Goal: Book appointment/travel/reservation

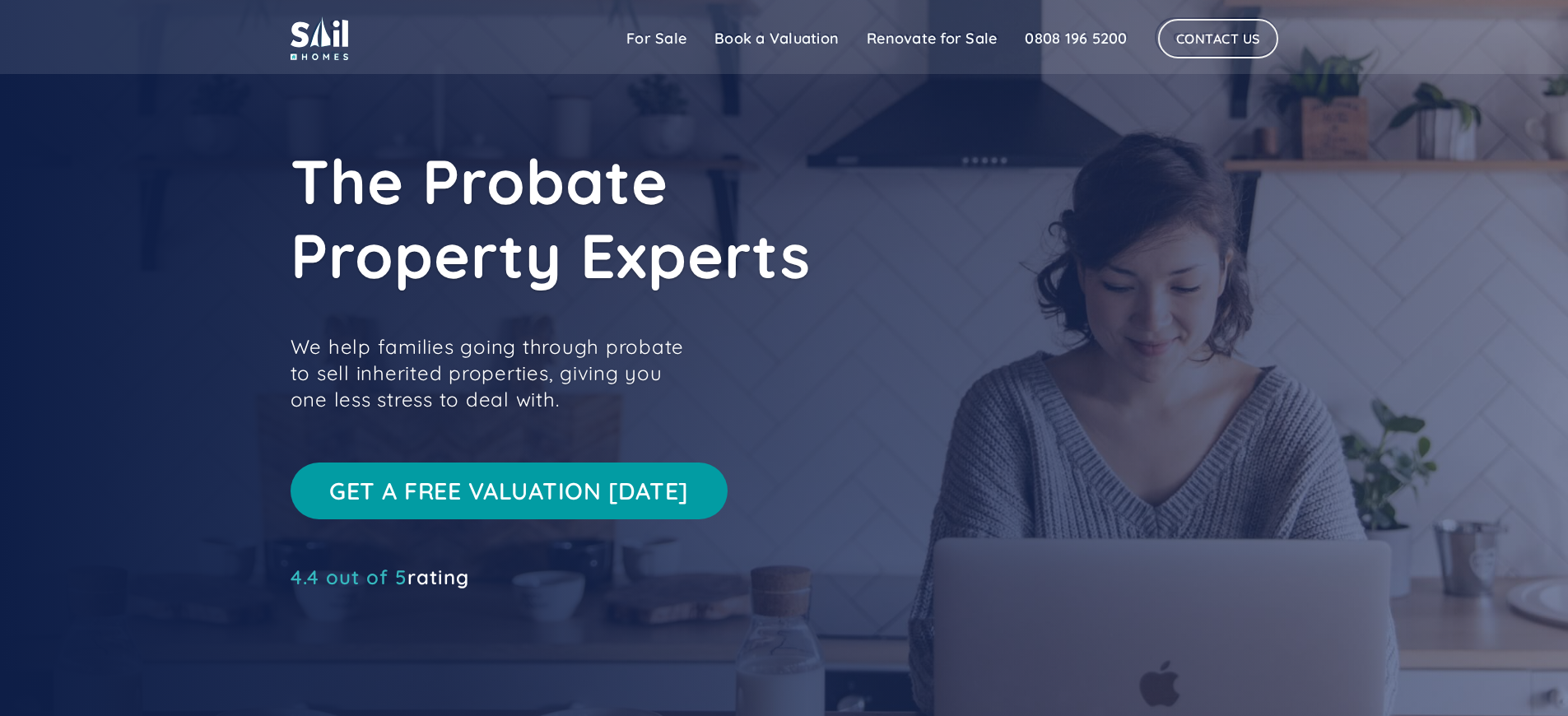
scroll to position [1332, 0]
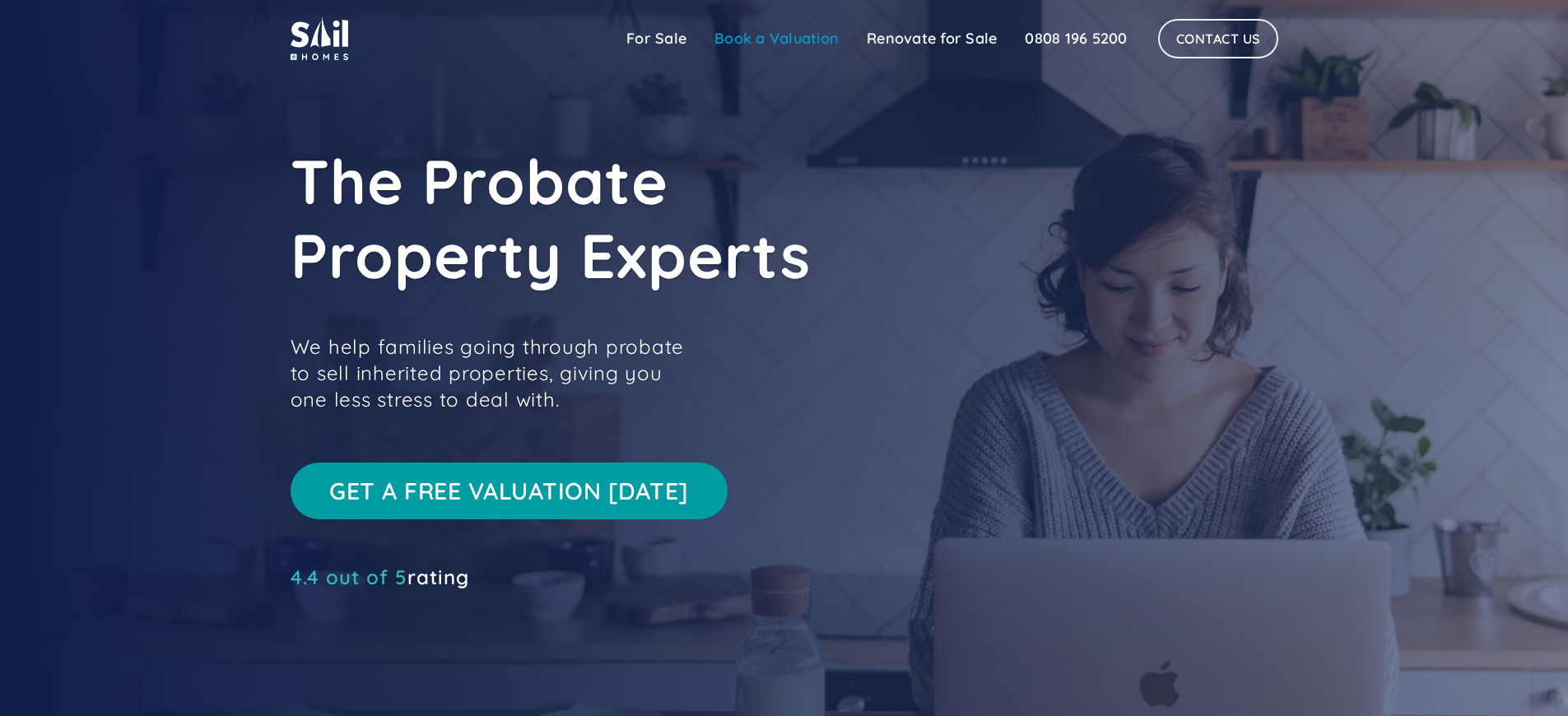
click at [776, 37] on link "Book a Valuation" at bounding box center [777, 38] width 152 height 33
click at [774, 38] on link "Book a Valuation" at bounding box center [777, 38] width 152 height 33
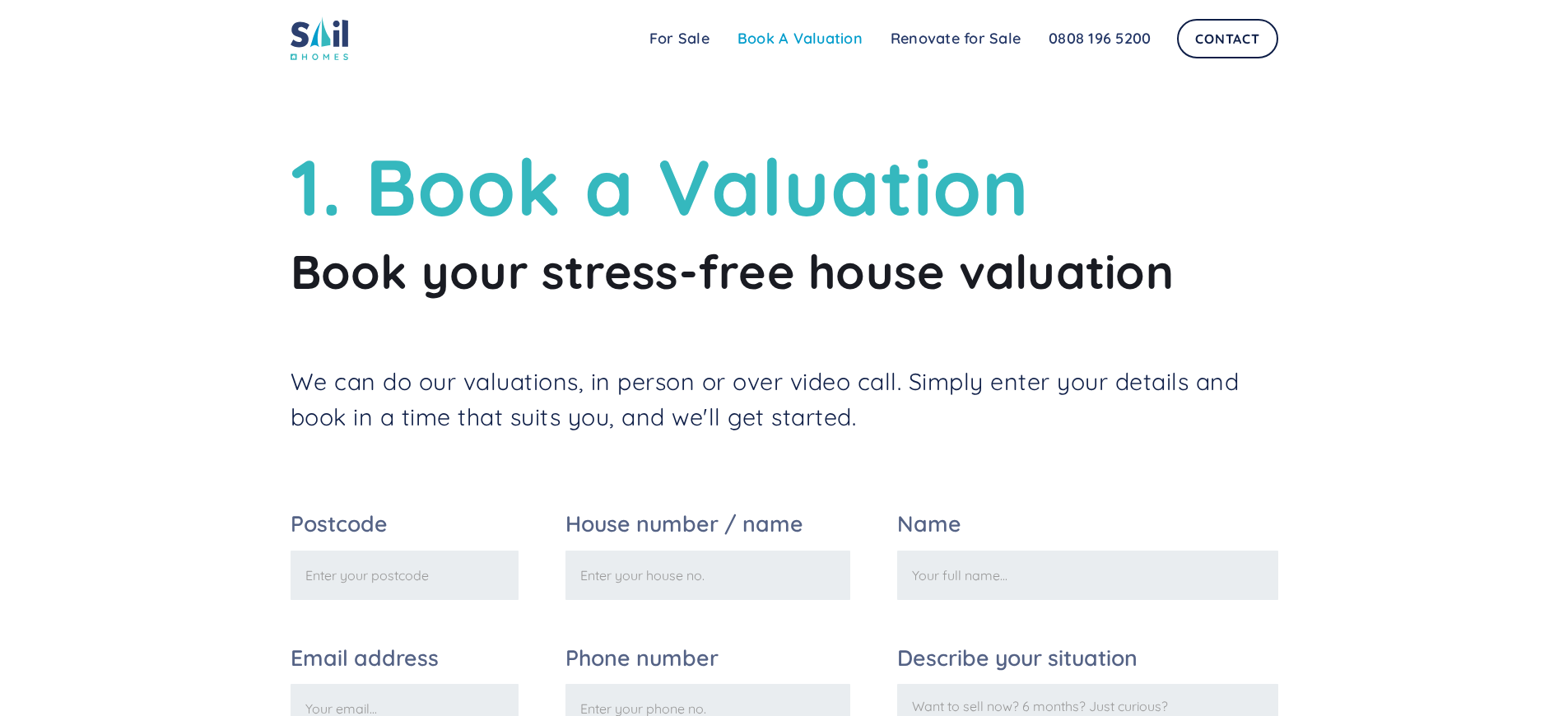
click at [799, 38] on link "Book A Valuation" at bounding box center [799, 38] width 153 height 33
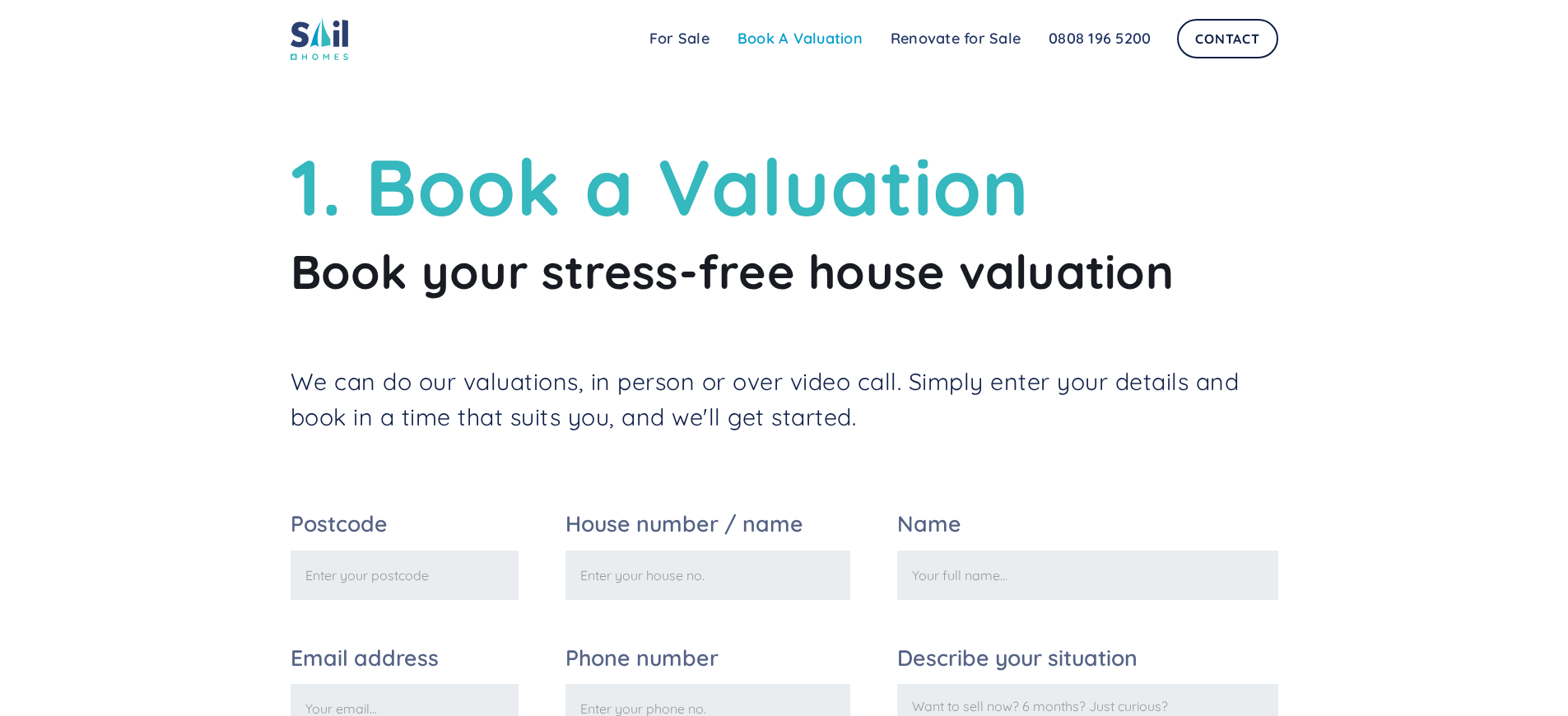
click at [799, 38] on link "Book A Valuation" at bounding box center [799, 38] width 153 height 33
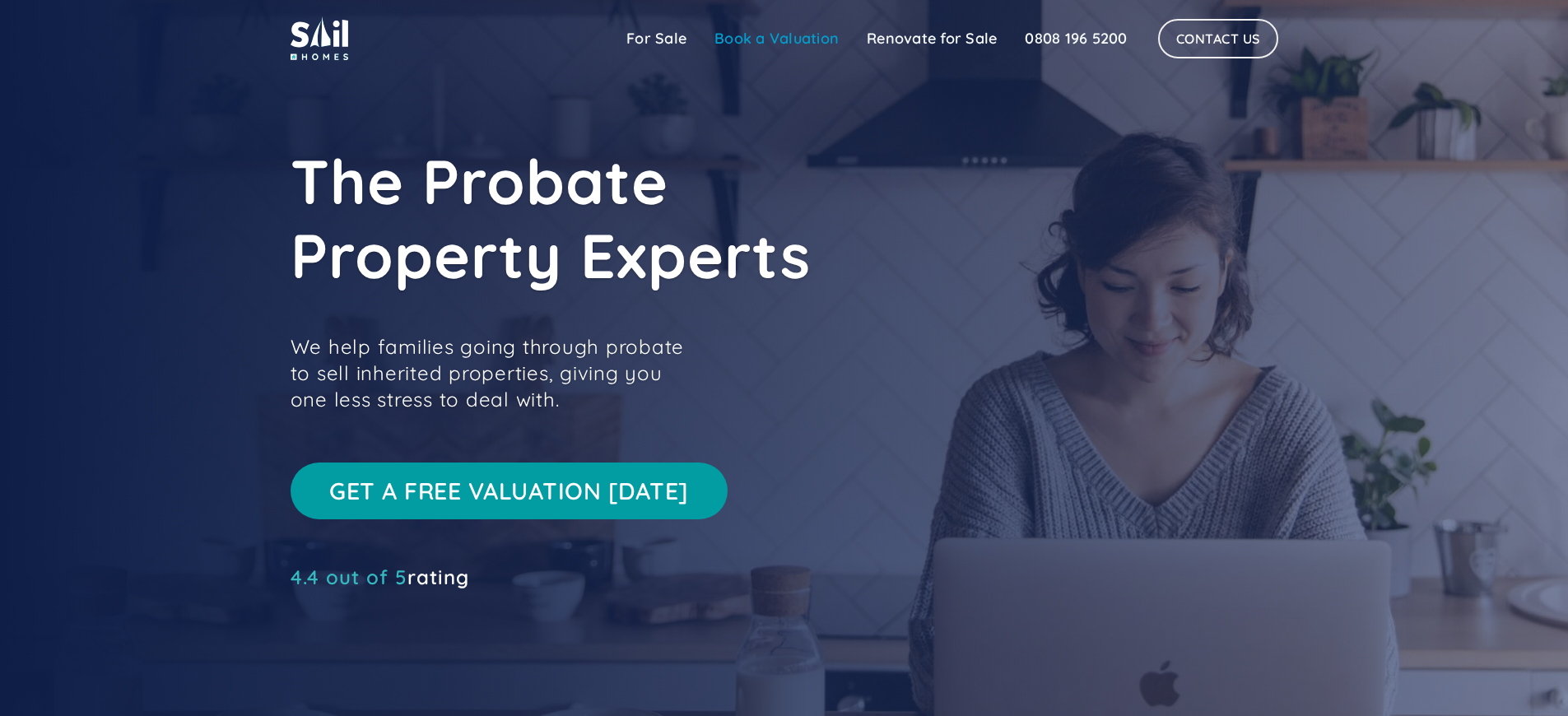
click at [774, 38] on link "Book a Valuation" at bounding box center [777, 38] width 152 height 33
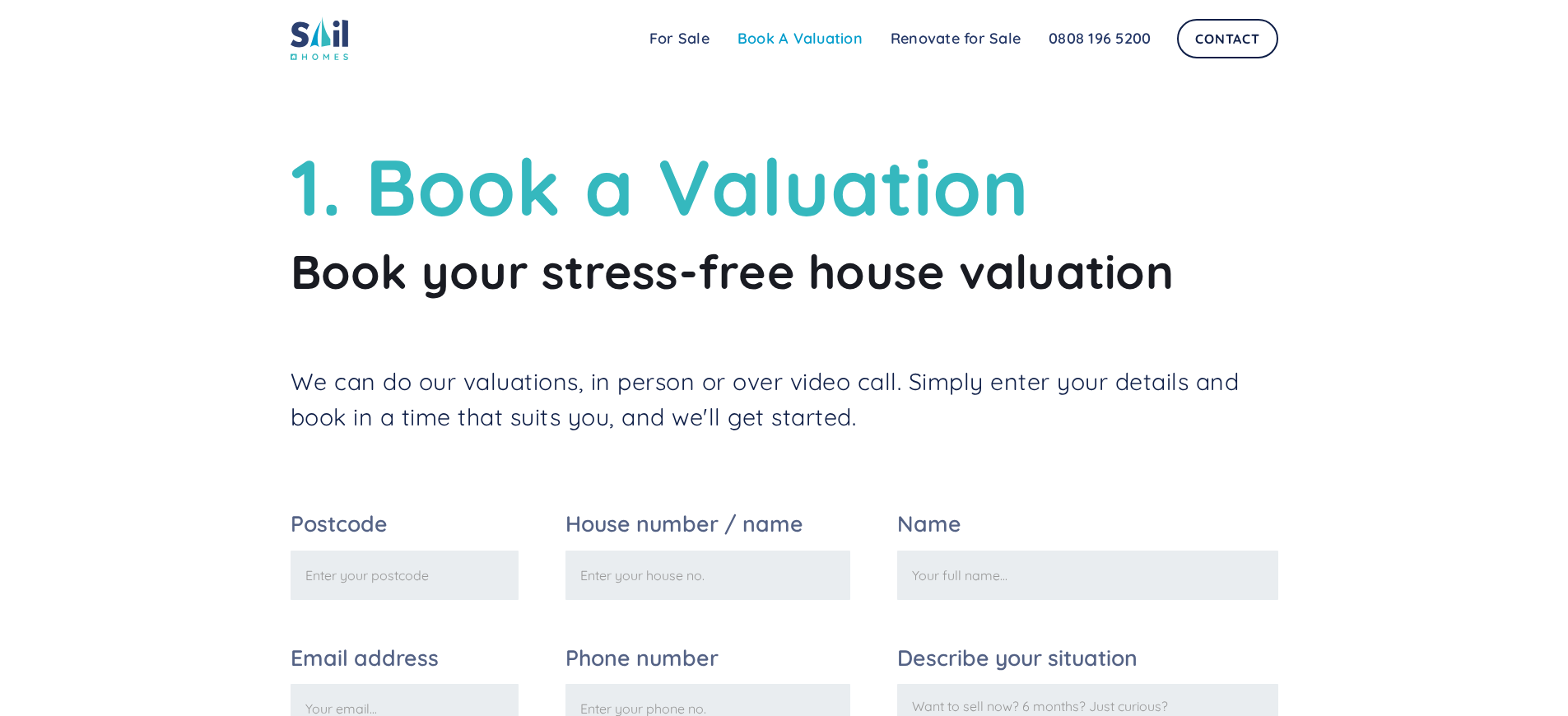
click at [799, 38] on link "Book A Valuation" at bounding box center [799, 38] width 153 height 33
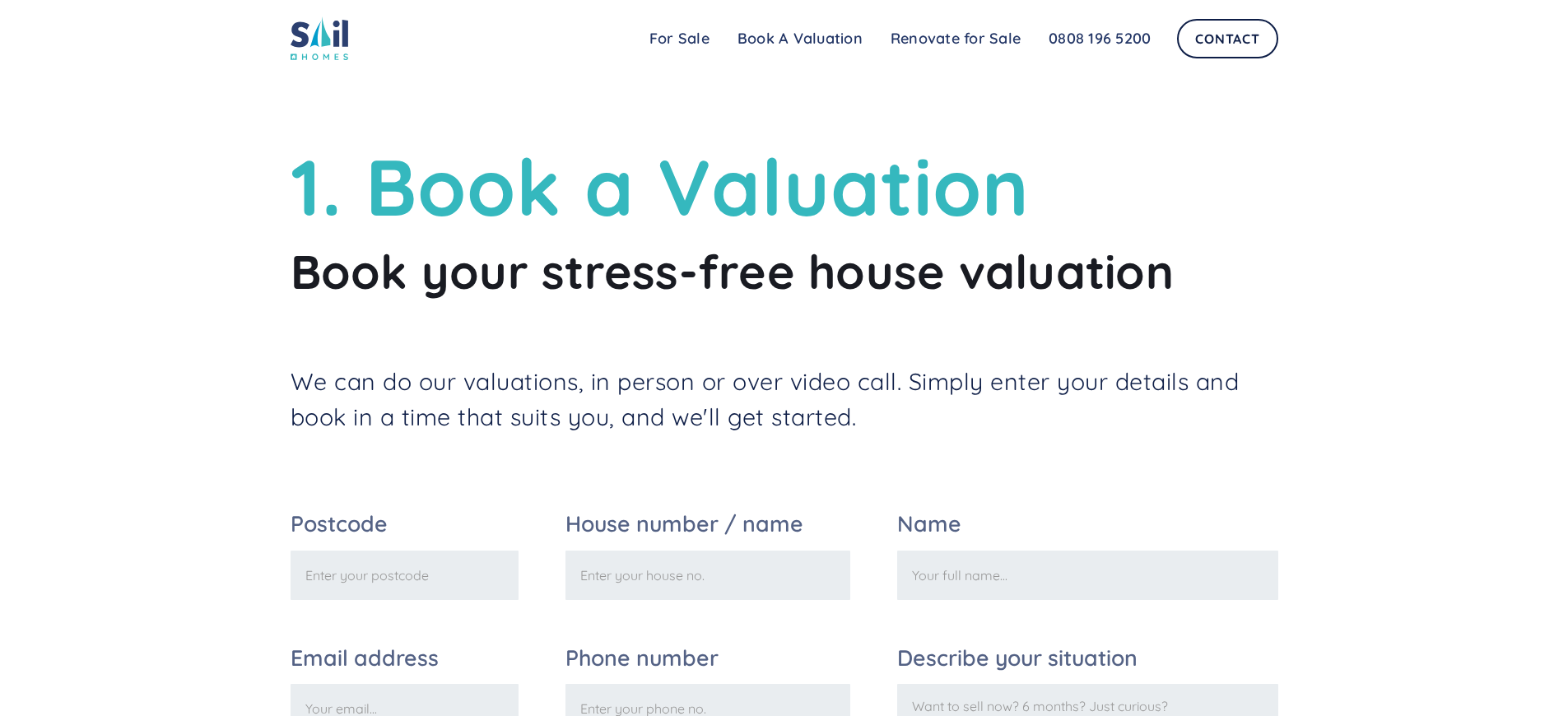
scroll to position [690, 0]
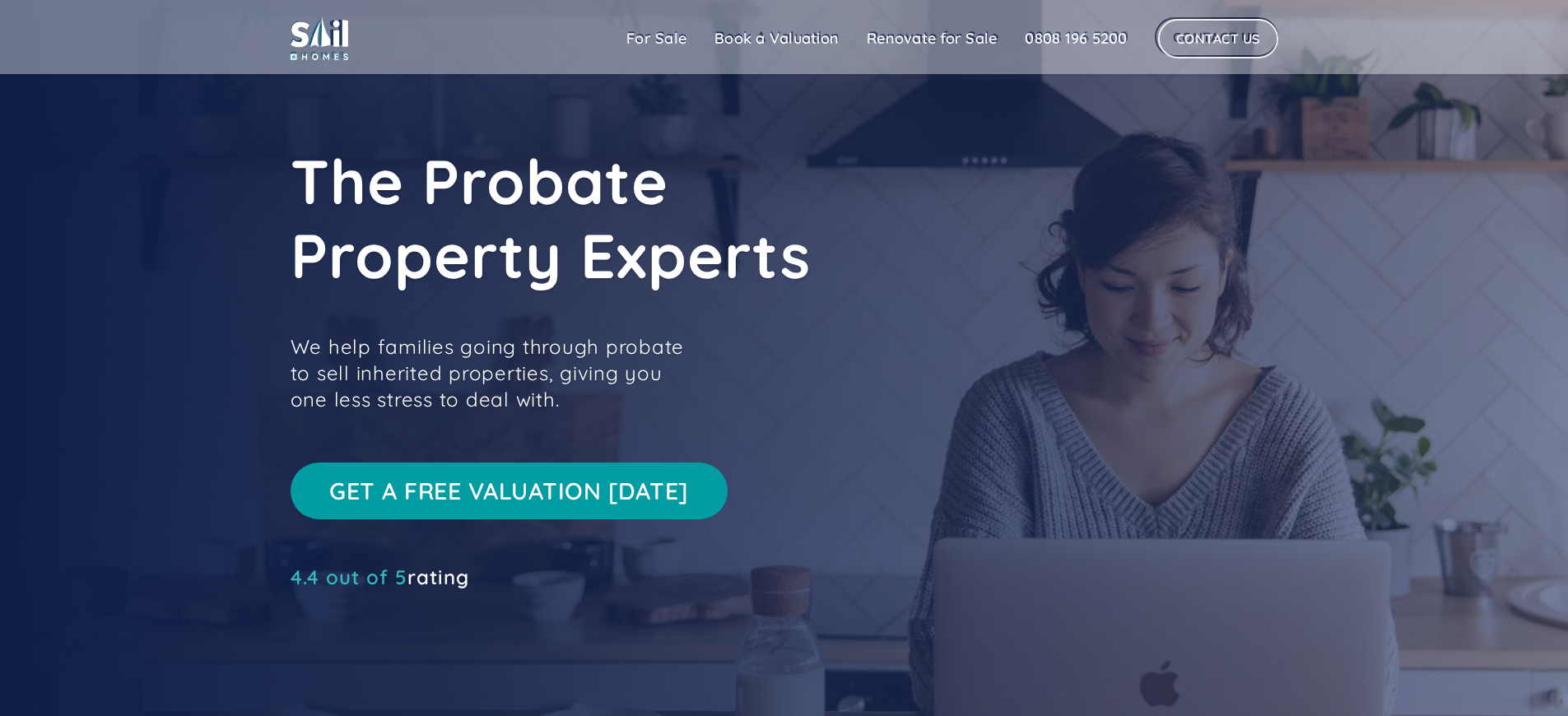
scroll to position [1332, 0]
